Goal: Task Accomplishment & Management: Use online tool/utility

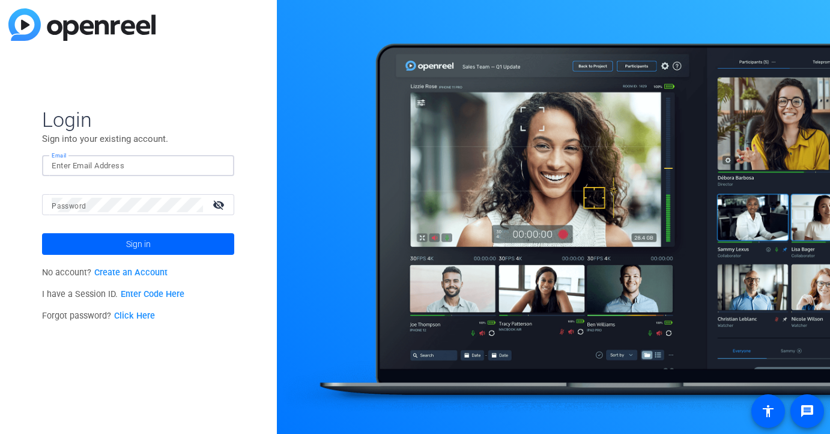
click at [133, 172] on input "Email" at bounding box center [138, 166] width 173 height 14
type input "[PERSON_NAME][EMAIL_ADDRESS][PERSON_NAME][DOMAIN_NAME]"
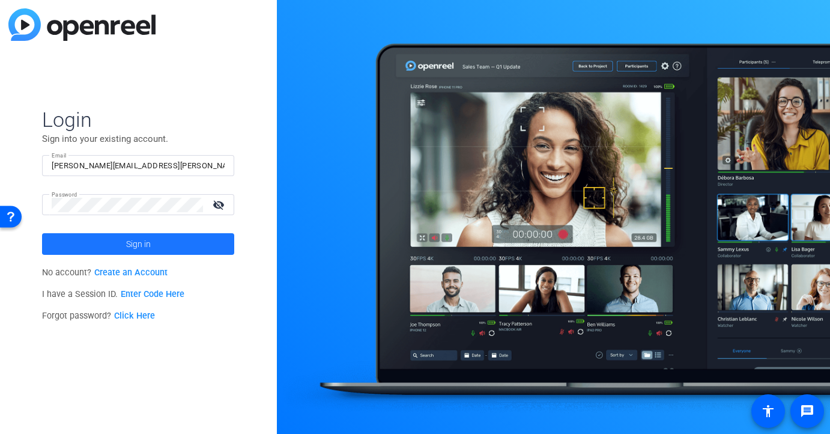
click at [150, 240] on span "Sign in" at bounding box center [138, 244] width 25 height 30
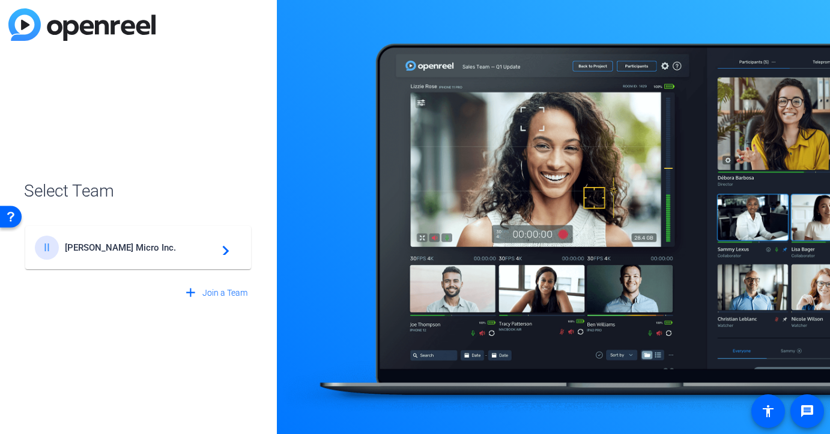
click at [195, 250] on span "[PERSON_NAME] Micro Inc." at bounding box center [140, 247] width 150 height 11
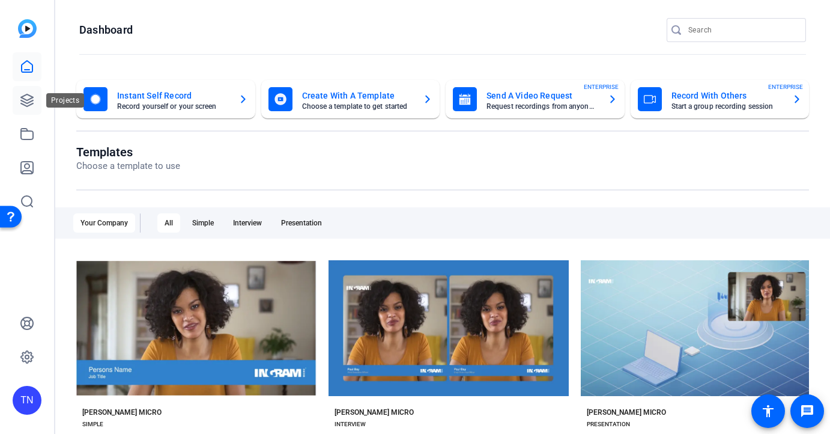
click at [22, 99] on icon at bounding box center [27, 100] width 14 height 14
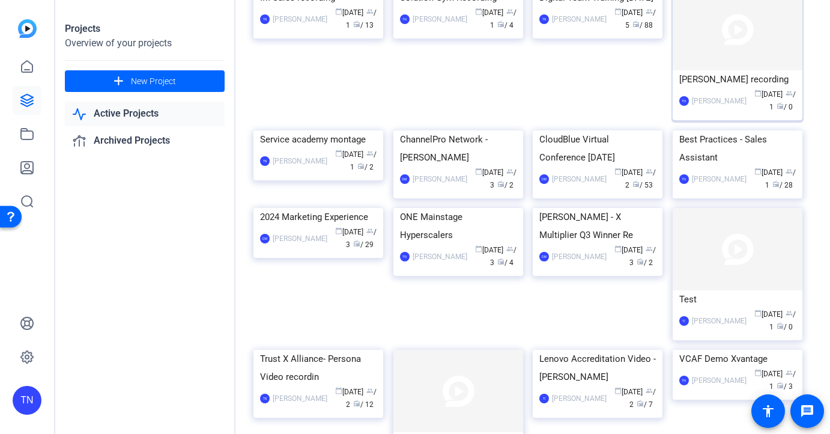
scroll to position [708, 0]
click at [718, 166] on div "Best Practices - Sales Assistant" at bounding box center [737, 148] width 117 height 36
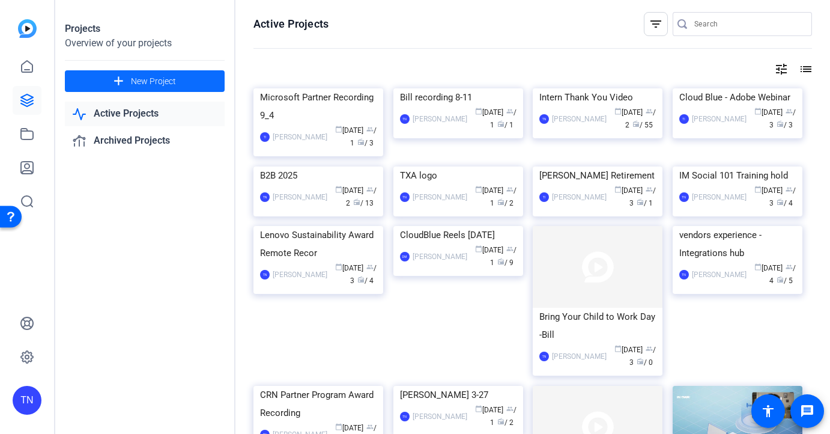
click at [149, 80] on span "New Project" at bounding box center [153, 81] width 45 height 13
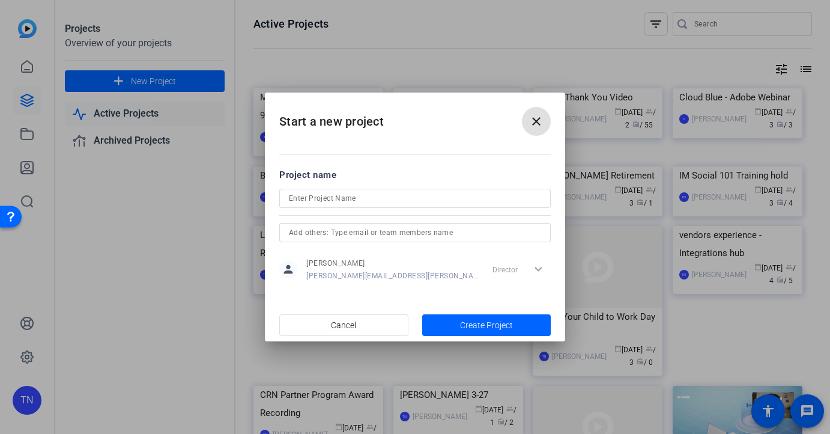
click at [396, 200] on input at bounding box center [415, 198] width 252 height 14
paste input "Best Practices - Hot Opportunities/Quotes"
type input "Best Practices - Hot Opportunities/Quotes"
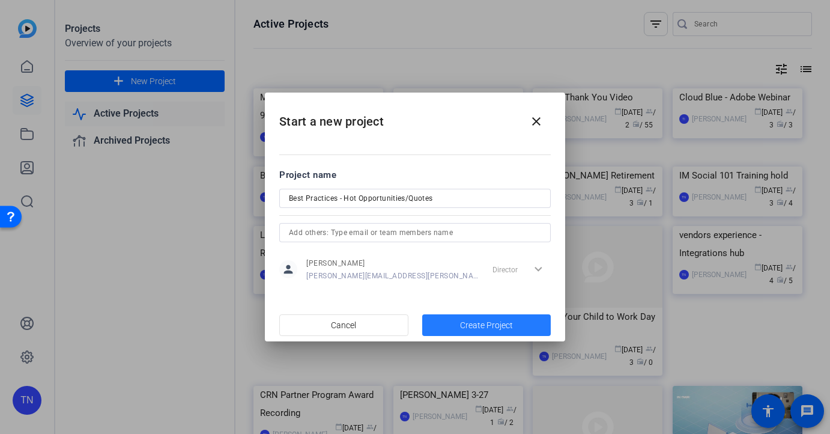
click at [504, 329] on span "Create Project" at bounding box center [486, 325] width 53 height 13
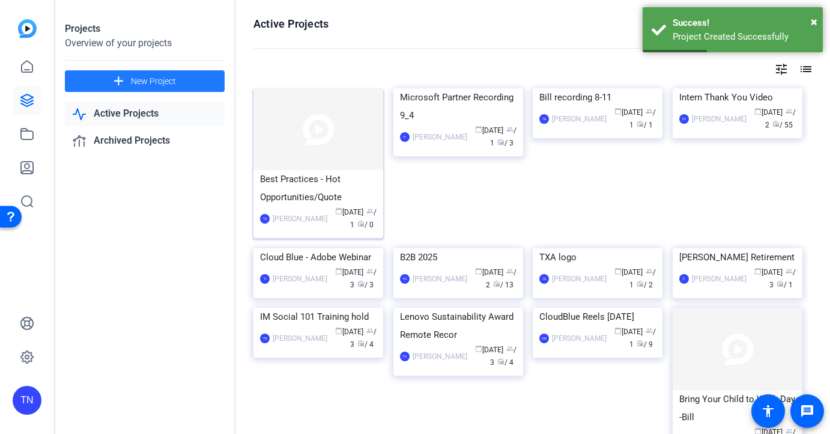
click at [298, 180] on div "Best Practices - Hot Opportunities/Quote" at bounding box center [318, 188] width 117 height 36
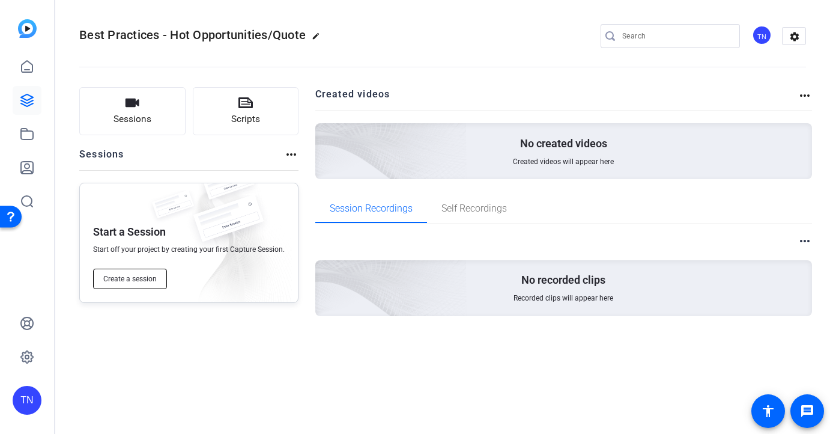
click at [141, 285] on button "Create a session" at bounding box center [130, 278] width 74 height 20
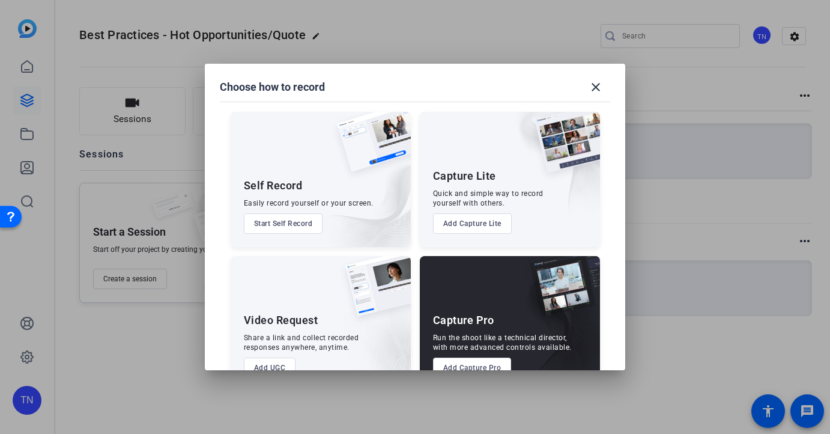
click at [477, 365] on button "Add Capture Pro" at bounding box center [472, 367] width 79 height 20
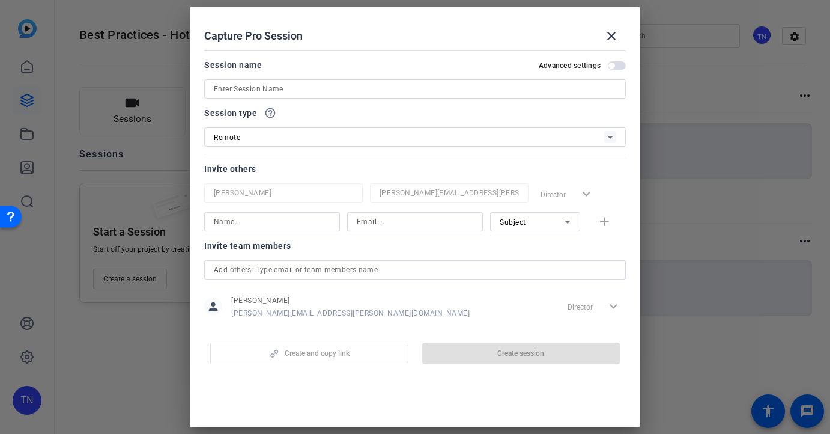
click at [345, 89] on input at bounding box center [415, 89] width 402 height 14
paste input "Best Practices - Hot Opportunities/Quotes"
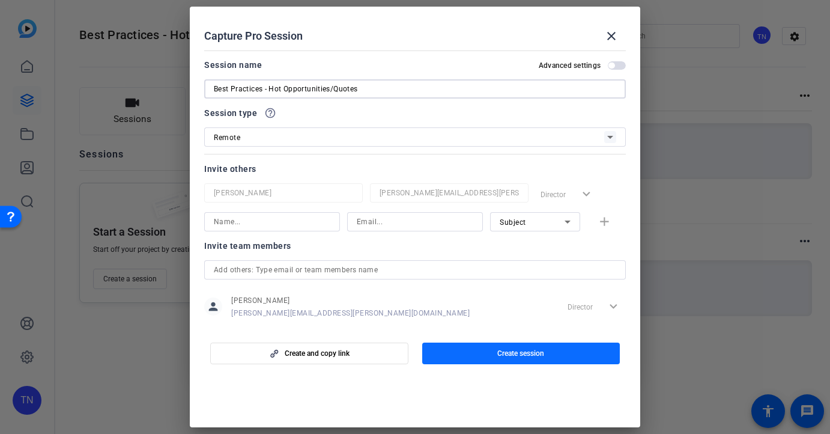
type input "Best Practices - Hot Opportunities/Quotes"
click at [519, 361] on span "button" at bounding box center [521, 353] width 198 height 29
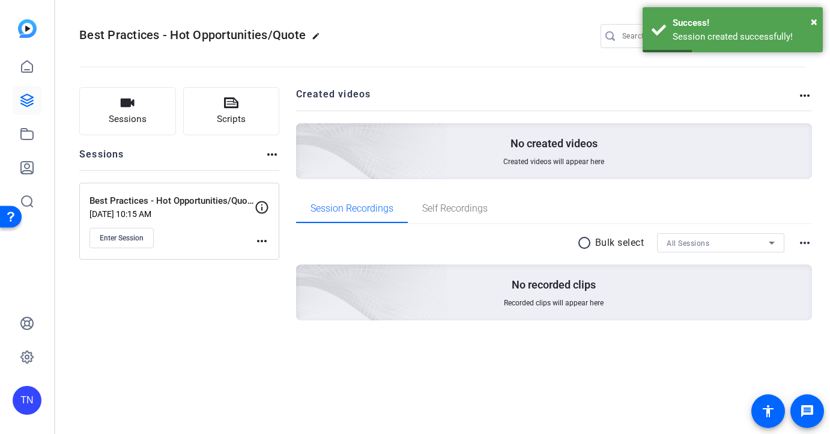
click at [266, 243] on mat-icon "more_horiz" at bounding box center [262, 241] width 14 height 14
click at [302, 262] on span "Edit Session" at bounding box center [291, 258] width 55 height 14
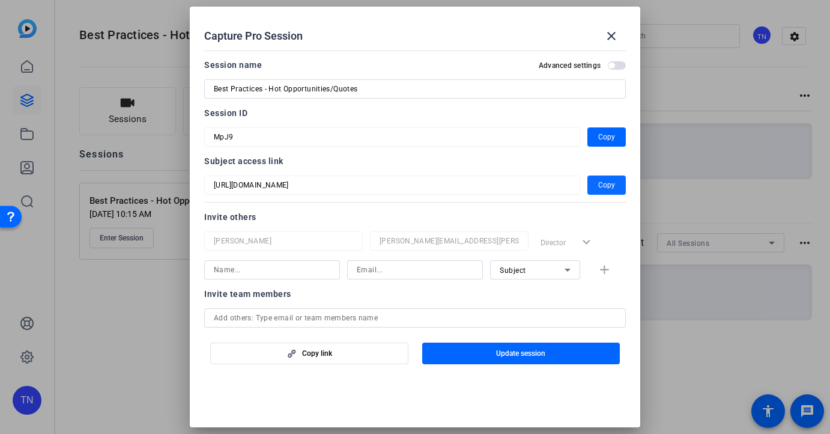
click at [600, 187] on span "Copy" at bounding box center [606, 185] width 17 height 14
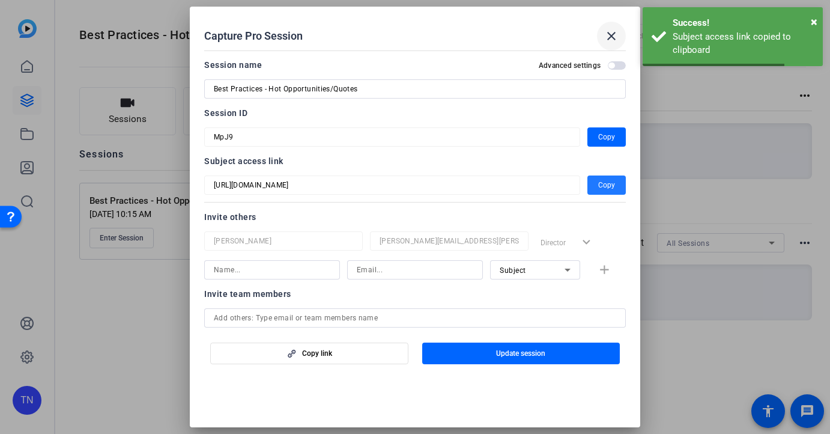
click at [617, 22] on span at bounding box center [611, 36] width 29 height 29
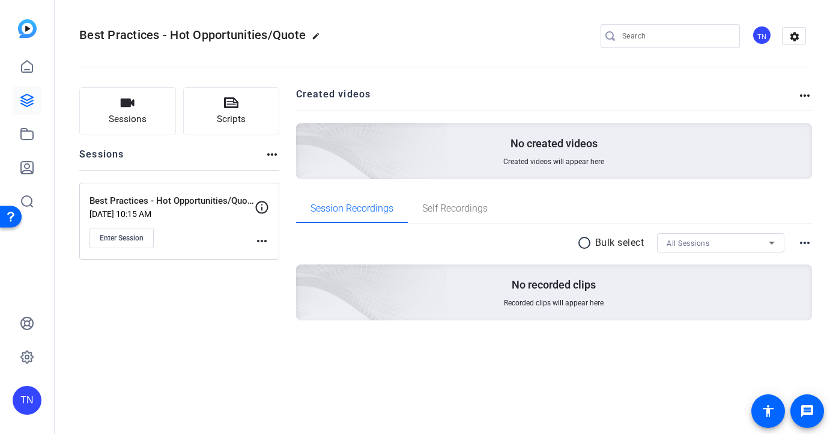
click at [260, 241] on mat-icon "more_horiz" at bounding box center [262, 241] width 14 height 14
click at [298, 259] on span "Edit Session" at bounding box center [291, 258] width 55 height 14
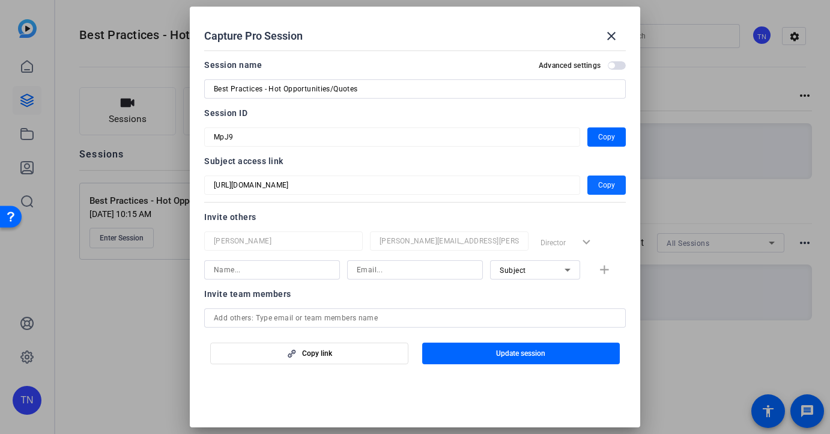
click at [601, 187] on span "Copy" at bounding box center [606, 185] width 17 height 14
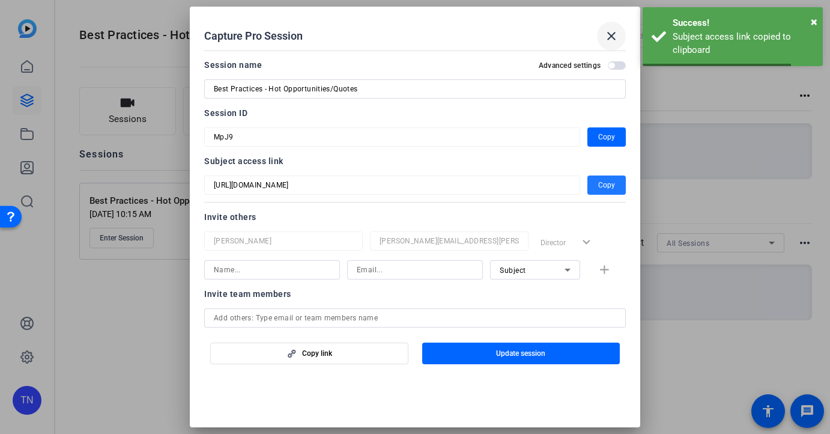
click at [615, 33] on mat-icon "close" at bounding box center [611, 36] width 14 height 14
